Goal: Task Accomplishment & Management: Manage account settings

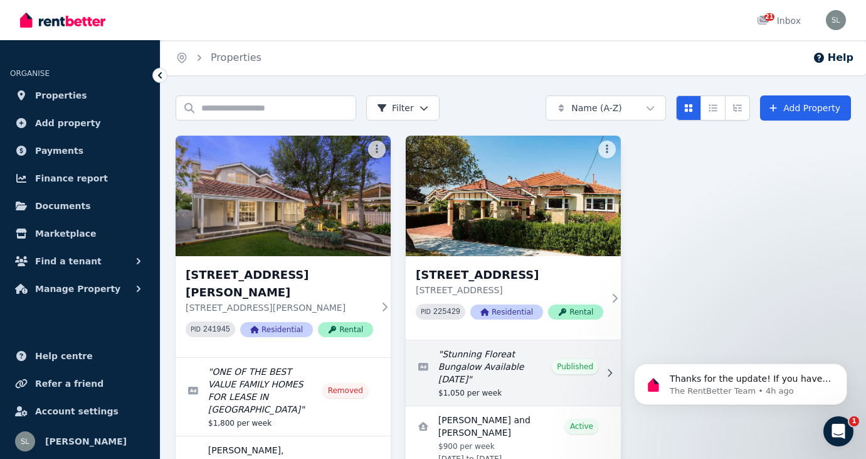
click at [474, 367] on link "Edit listing: Stunning Floreat Bungalow Available 20 September" at bounding box center [513, 372] width 215 height 65
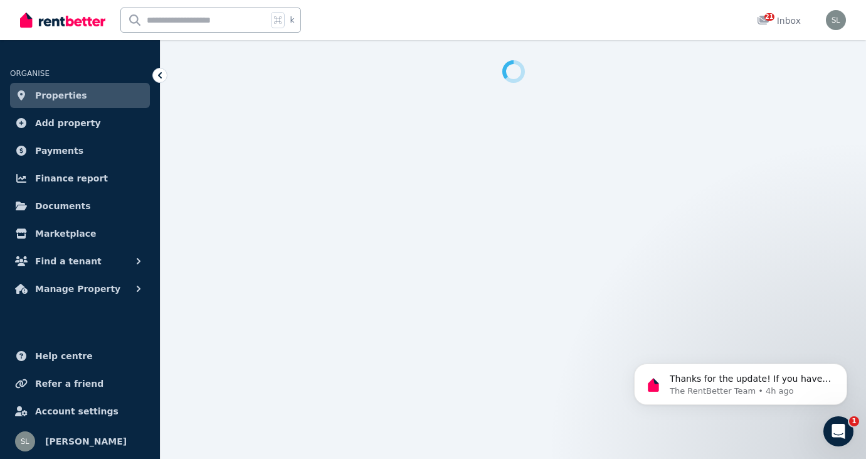
select select "**********"
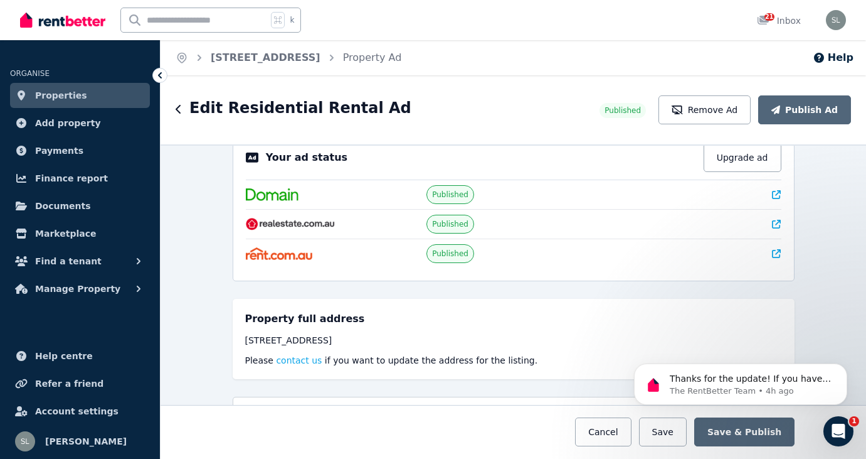
scroll to position [26, 0]
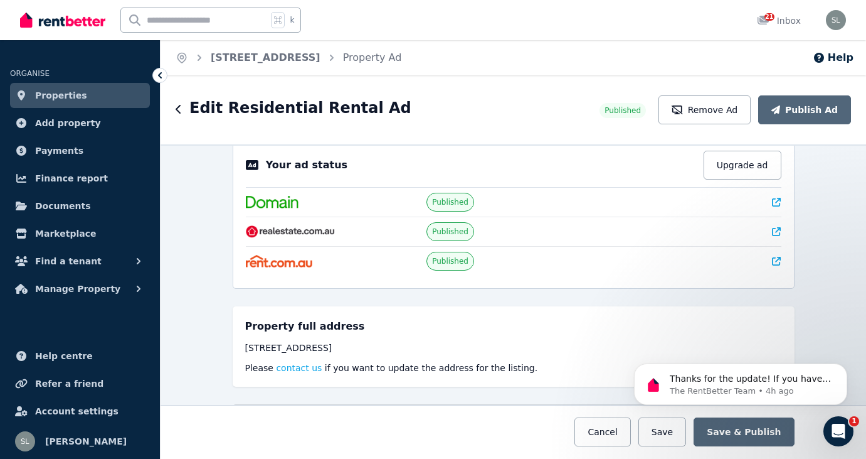
click at [176, 111] on icon "button" at bounding box center [179, 109] width 6 height 10
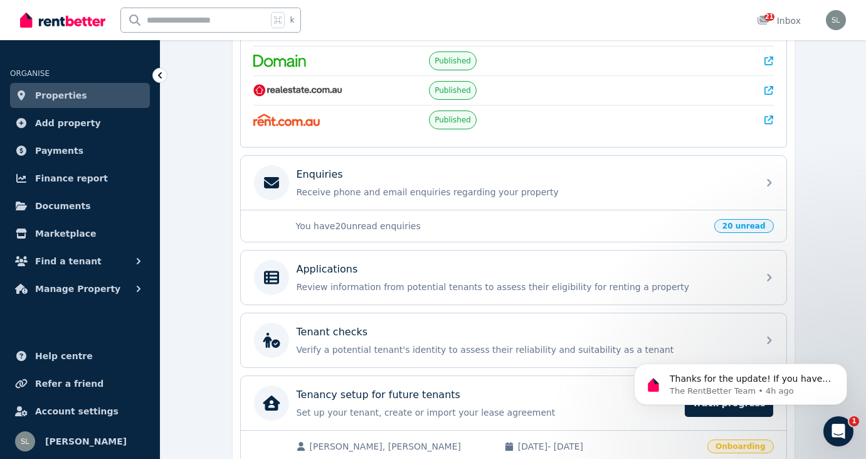
scroll to position [296, 0]
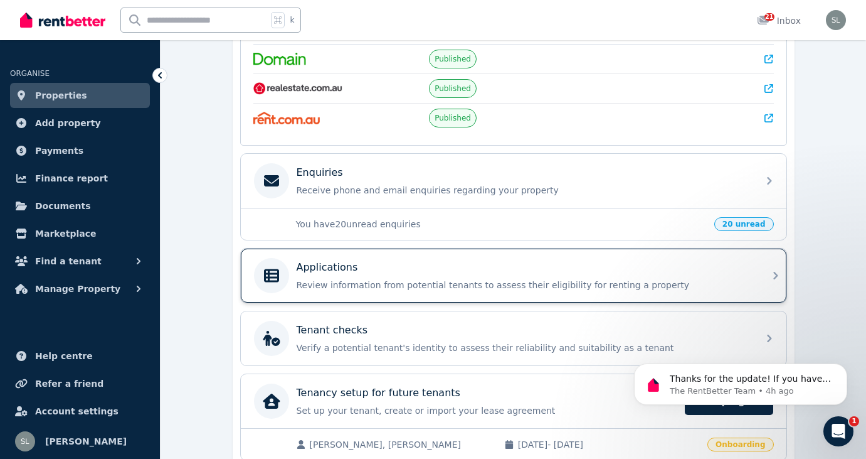
click at [332, 260] on p "Applications" at bounding box center [327, 267] width 61 height 15
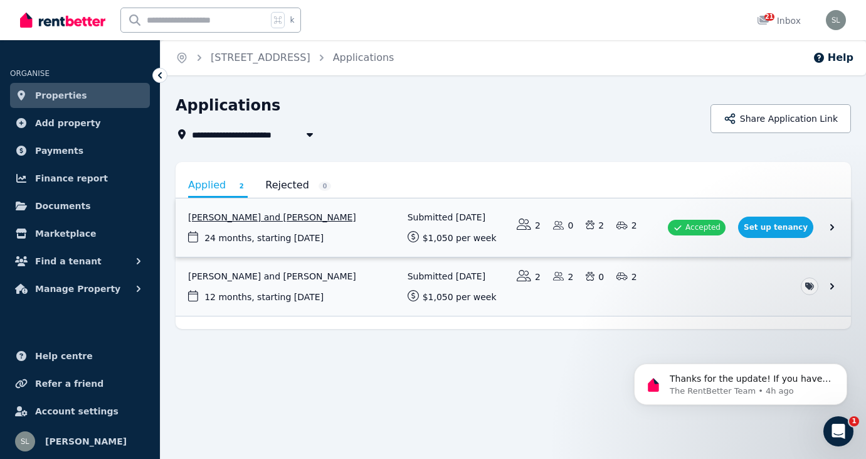
click at [776, 224] on link "View application: Amanda Bushell and Reuben Scoones" at bounding box center [514, 227] width 676 height 58
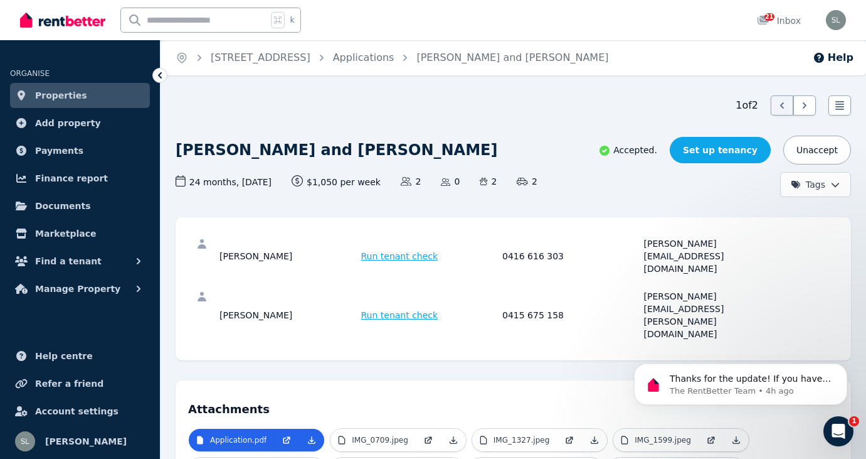
click at [713, 144] on link "Set up tenancy" at bounding box center [720, 150] width 101 height 26
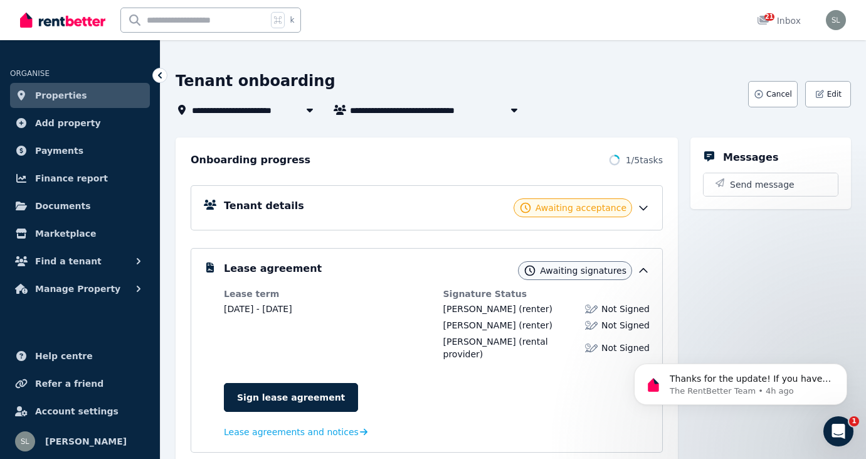
scroll to position [48, 0]
